Goal: Task Accomplishment & Management: Use online tool/utility

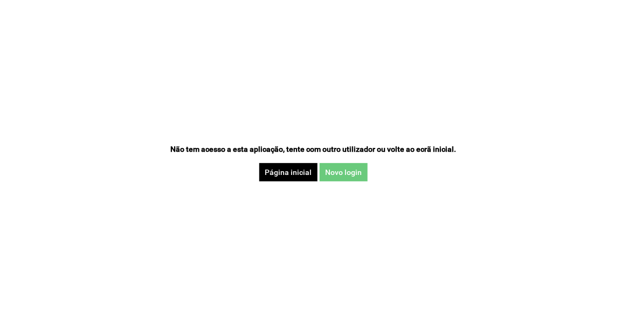
click at [350, 178] on button "Novo login" at bounding box center [344, 172] width 48 height 18
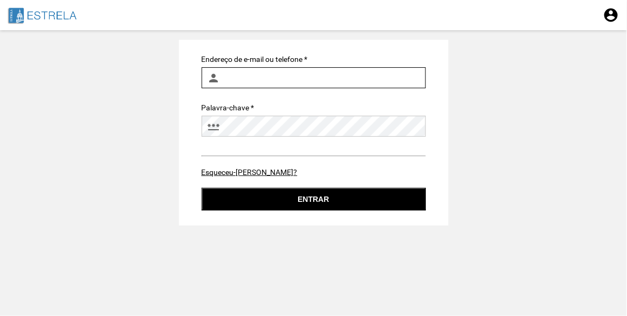
type input "ines.machado@jf-estrela.pt"
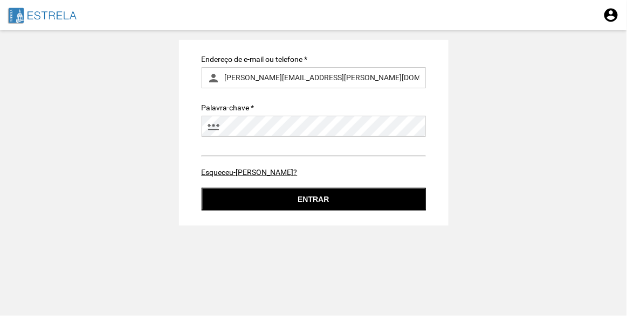
click at [307, 192] on button "Entrar" at bounding box center [314, 199] width 224 height 23
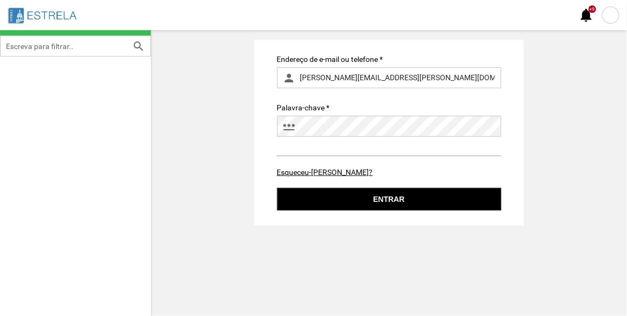
click at [613, 15] on div at bounding box center [610, 14] width 17 height 17
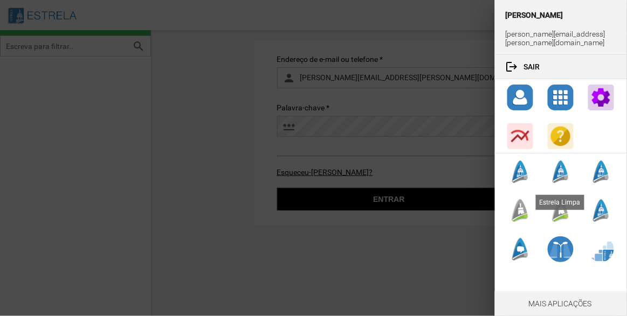
click at [524, 202] on div at bounding box center [520, 211] width 26 height 26
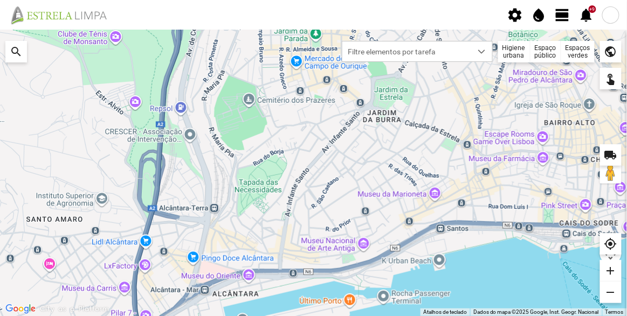
drag, startPoint x: 353, startPoint y: 141, endPoint x: 335, endPoint y: 145, distance: 18.8
click at [335, 145] on div at bounding box center [313, 173] width 627 height 286
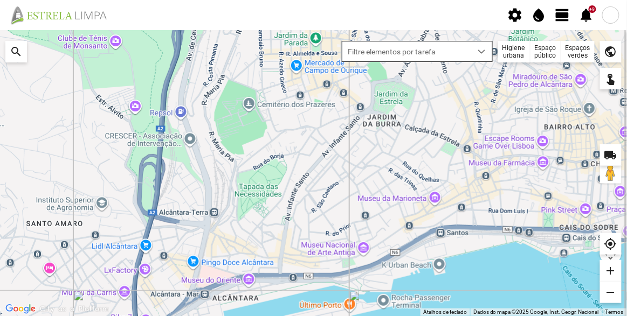
click at [470, 54] on span "Filtre elementos por tarefa" at bounding box center [406, 52] width 129 height 20
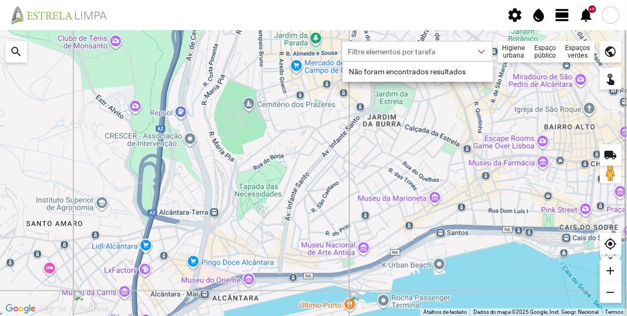
click at [572, 53] on div "Espaços verdes" at bounding box center [577, 52] width 33 height 22
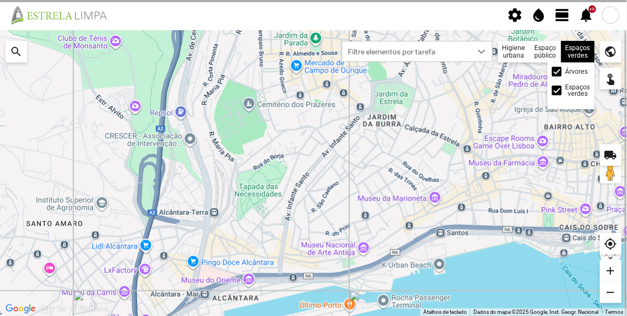
click at [566, 71] on label "Árvores" at bounding box center [576, 71] width 23 height 6
click at [557, 72] on input "Árvores" at bounding box center [557, 72] width 0 height 0
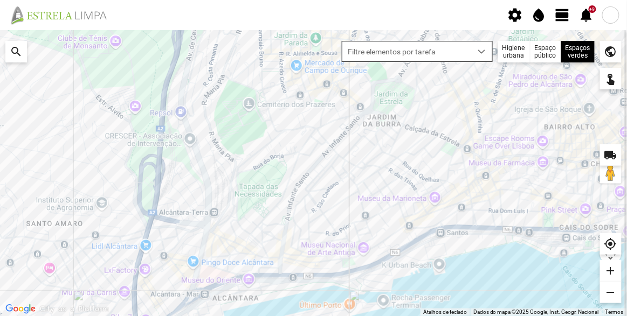
click at [439, 53] on span "Filtre elementos por tarefa" at bounding box center [406, 52] width 129 height 20
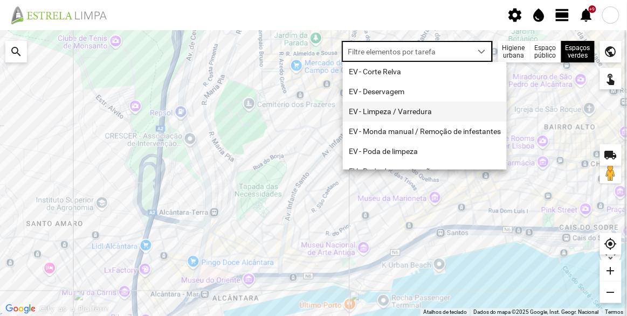
click at [422, 117] on li "EV - Limpeza / Varredura" at bounding box center [425, 112] width 164 height 20
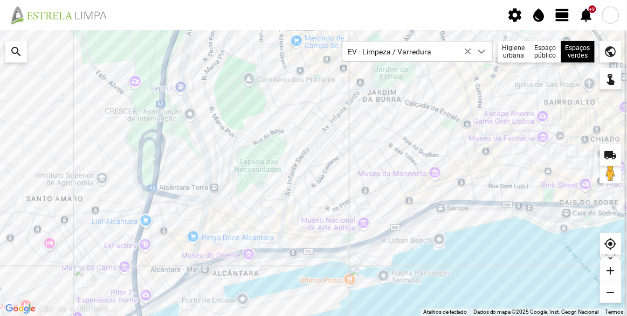
drag, startPoint x: 507, startPoint y: 227, endPoint x: 506, endPoint y: 210, distance: 17.3
click at [506, 210] on div at bounding box center [313, 173] width 627 height 286
click at [567, 16] on span "view_day" at bounding box center [563, 15] width 16 height 16
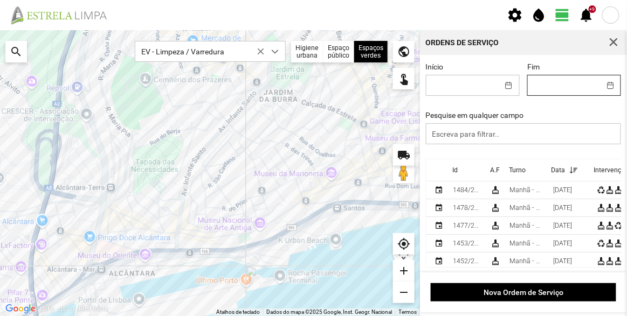
click at [560, 83] on input "Fim" at bounding box center [564, 85] width 72 height 20
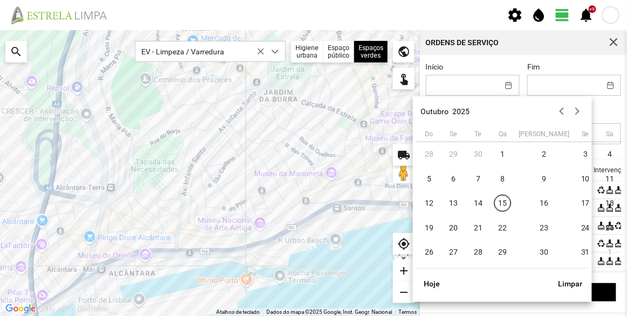
drag, startPoint x: 450, startPoint y: 205, endPoint x: 465, endPoint y: 162, distance: 45.7
click at [450, 205] on span "13" at bounding box center [453, 203] width 17 height 17
type input "[DATE]"
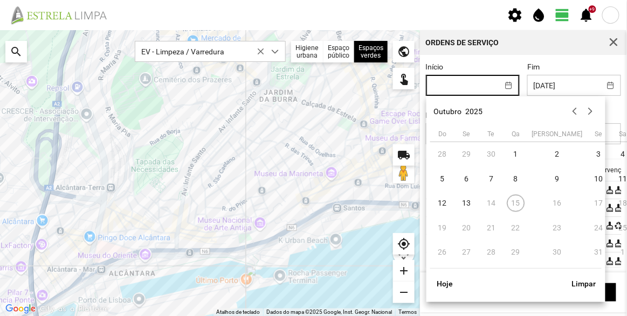
click at [456, 94] on input "Início" at bounding box center [462, 85] width 72 height 20
click at [465, 205] on span "13" at bounding box center [466, 203] width 17 height 17
type input "[DATE]"
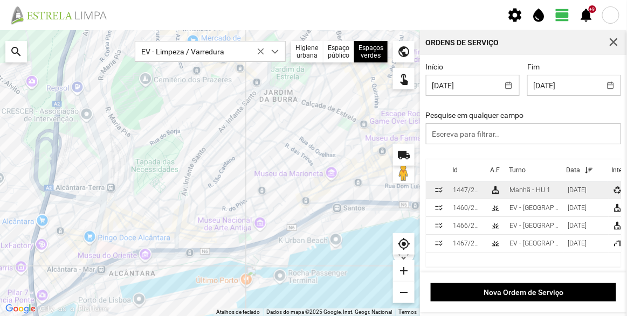
scroll to position [1, 0]
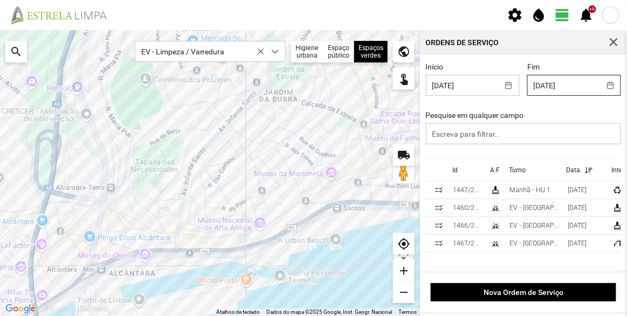
click at [560, 85] on input "[DATE]" at bounding box center [564, 85] width 72 height 20
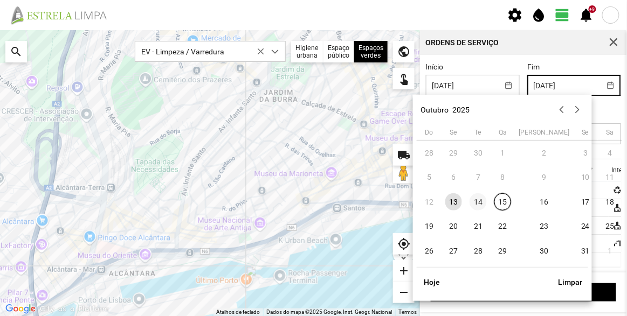
click at [474, 202] on span "14" at bounding box center [478, 202] width 17 height 17
type input "[DATE]"
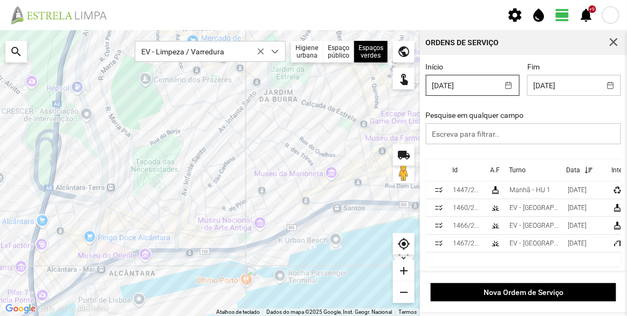
click at [475, 82] on input "[DATE]" at bounding box center [462, 85] width 72 height 20
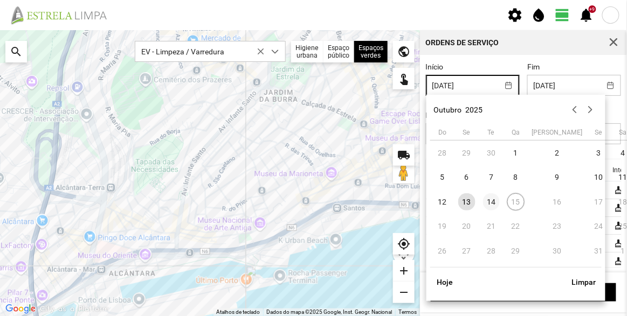
click at [490, 199] on span "14" at bounding box center [491, 202] width 17 height 17
type input "[DATE]"
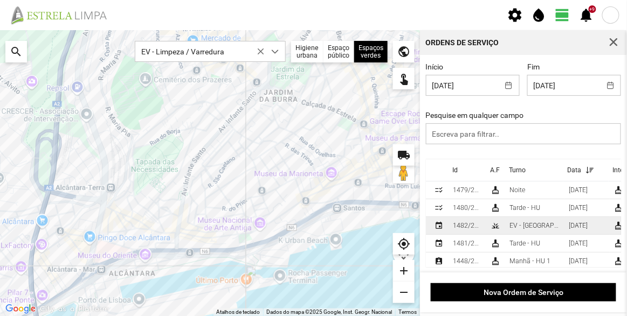
scroll to position [10, 0]
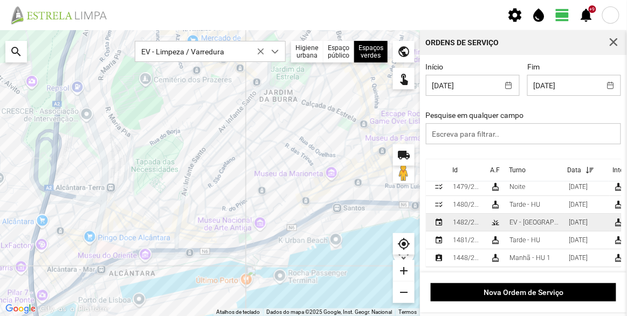
click at [539, 219] on div "EV - [GEOGRAPHIC_DATA] A" at bounding box center [534, 223] width 51 height 8
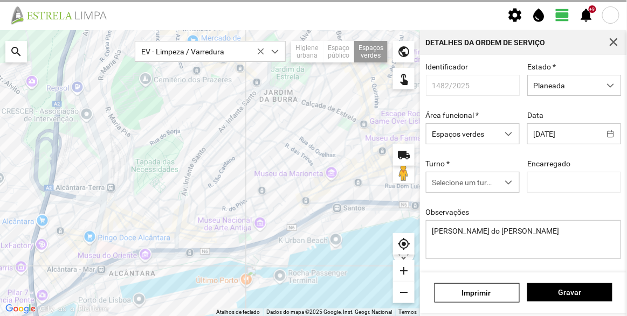
type input "[PERSON_NAME]"
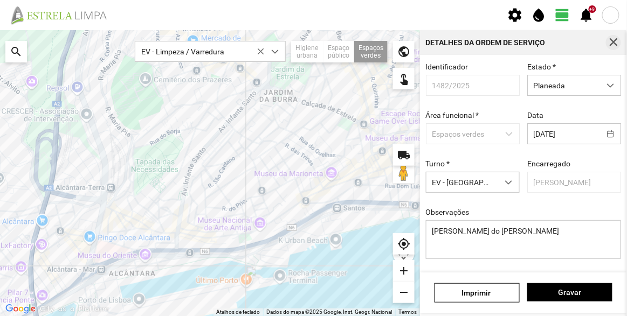
click at [613, 41] on span "button" at bounding box center [614, 43] width 10 height 10
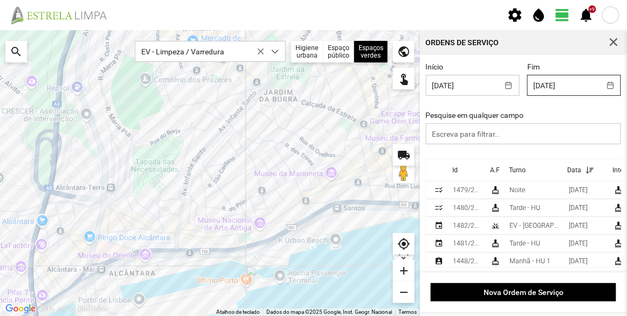
click at [560, 85] on input "[DATE]" at bounding box center [564, 85] width 72 height 20
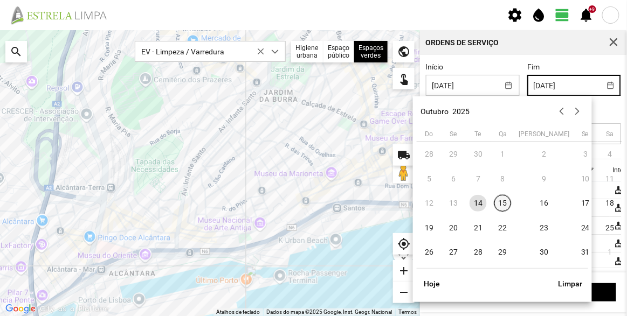
drag, startPoint x: 500, startPoint y: 209, endPoint x: 499, endPoint y: 196, distance: 12.9
click at [500, 208] on span "15" at bounding box center [502, 203] width 17 height 17
type input "[DATE]"
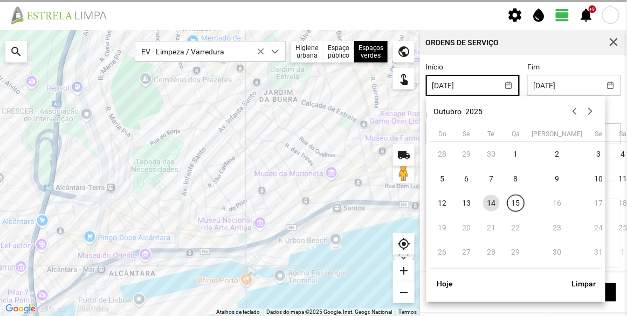
click at [479, 84] on input "[DATE]" at bounding box center [462, 85] width 72 height 20
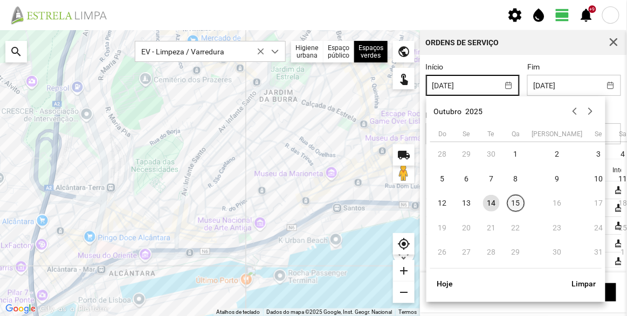
click at [517, 205] on span "15" at bounding box center [515, 203] width 17 height 17
type input "[DATE]"
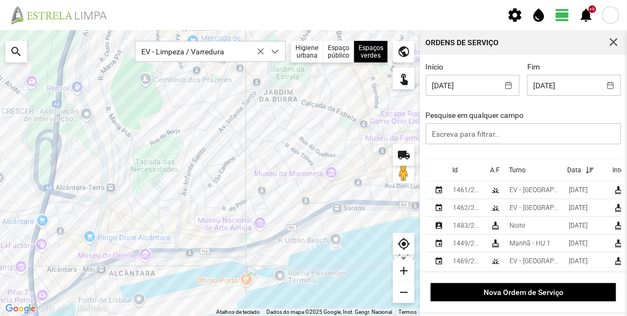
drag, startPoint x: 279, startPoint y: 171, endPoint x: 293, endPoint y: 174, distance: 13.6
click at [279, 171] on div at bounding box center [210, 173] width 420 height 286
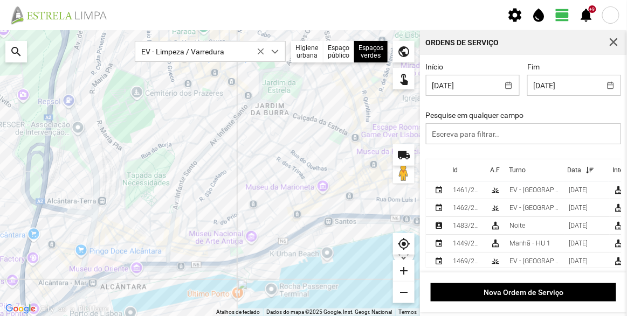
drag, startPoint x: 332, startPoint y: 182, endPoint x: 354, endPoint y: 187, distance: 22.1
click at [312, 195] on div at bounding box center [210, 173] width 420 height 286
